Goal: Check status: Check status

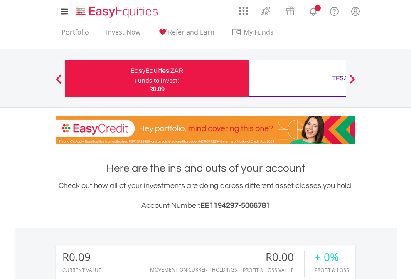
scroll to position [80, 131]
click at [135, 79] on div "Funds to invest:" at bounding box center [157, 81] width 44 height 8
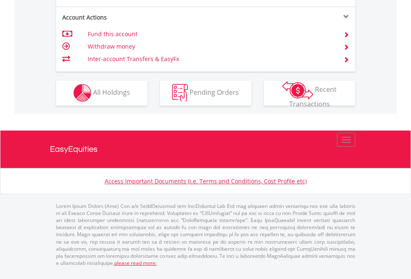
scroll to position [778, 0]
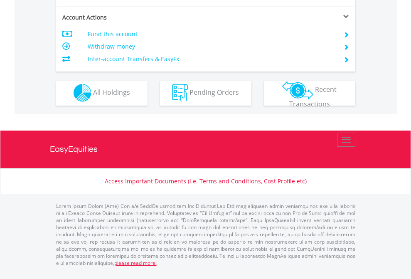
scroll to position [778, 0]
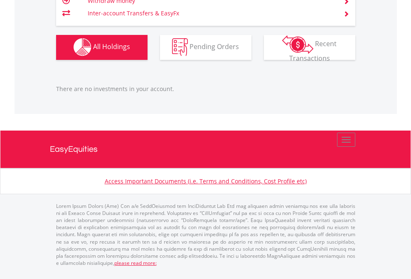
scroll to position [80, 131]
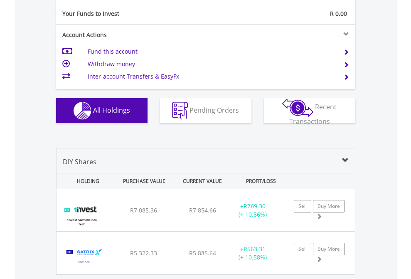
scroll to position [925, 0]
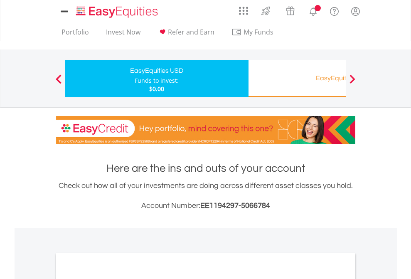
scroll to position [500, 0]
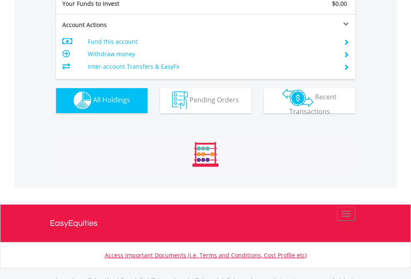
scroll to position [823, 0]
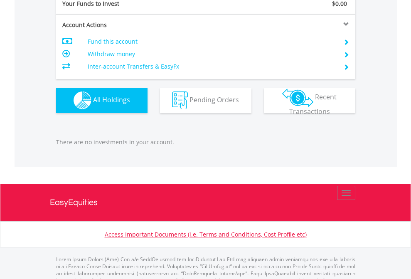
scroll to position [823, 0]
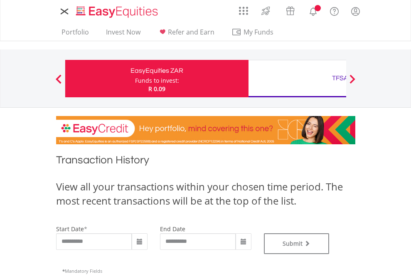
type input "**********"
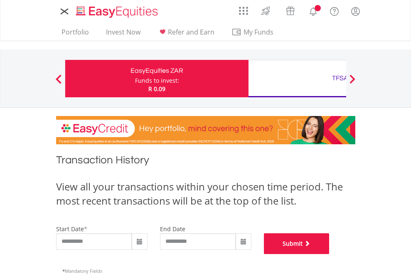
click at [330, 254] on button "Submit" at bounding box center [297, 243] width 66 height 21
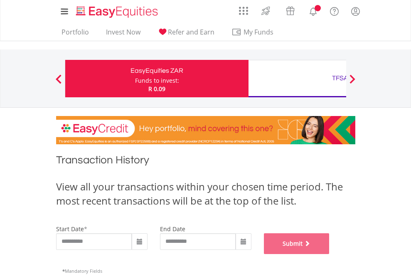
scroll to position [337, 0]
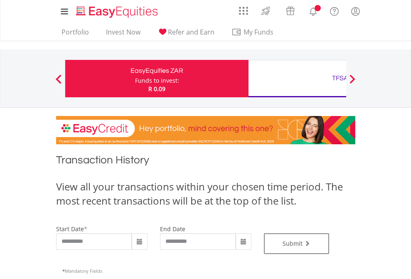
click at [297, 79] on div "TFSA" at bounding box center [340, 78] width 173 height 12
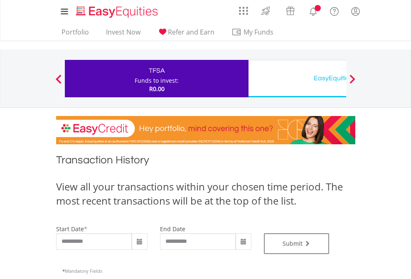
type input "**********"
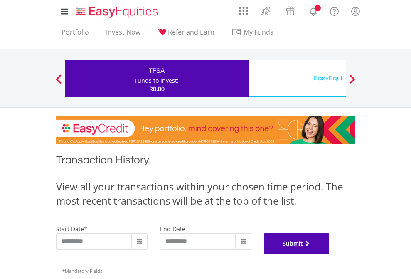
click at [330, 254] on button "Submit" at bounding box center [297, 243] width 66 height 21
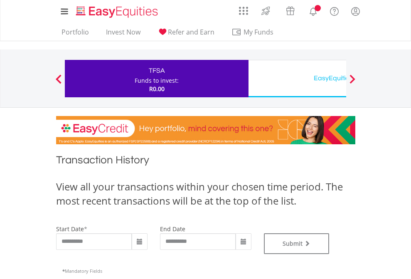
click at [297, 79] on div "EasyEquities USD" at bounding box center [340, 78] width 173 height 12
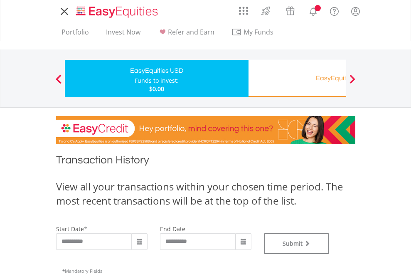
type input "**********"
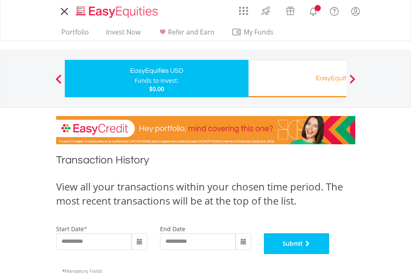
click at [330, 254] on button "Submit" at bounding box center [297, 243] width 66 height 21
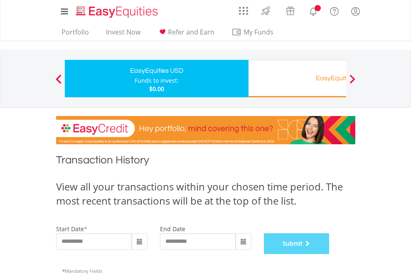
scroll to position [337, 0]
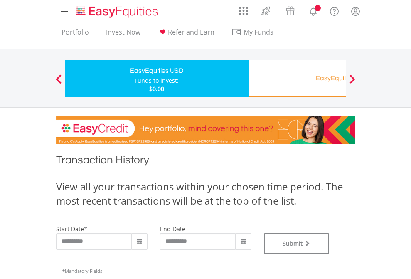
click at [135, 79] on div "Funds to invest:" at bounding box center [157, 81] width 44 height 8
type input "**********"
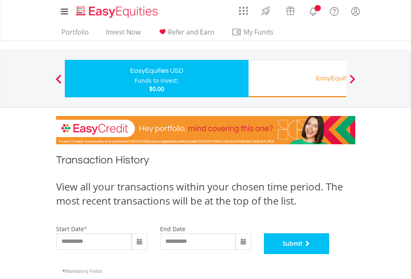
click at [330, 254] on button "Submit" at bounding box center [297, 243] width 66 height 21
